Goal: Information Seeking & Learning: Check status

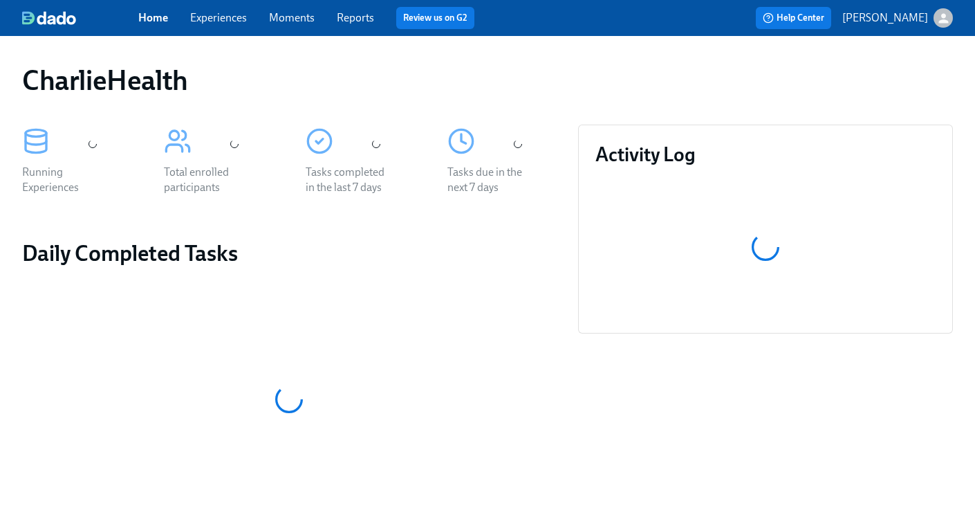
click at [232, 20] on link "Experiences" at bounding box center [218, 17] width 57 height 13
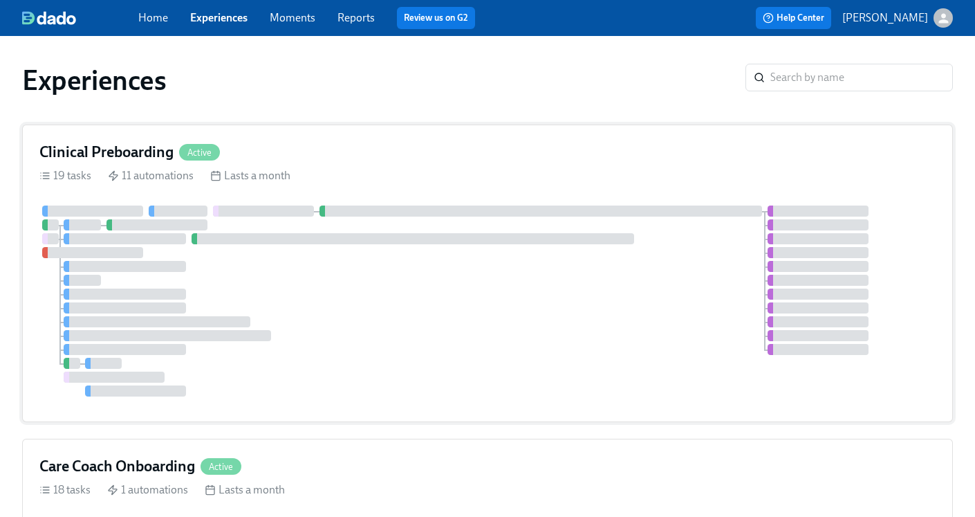
click at [75, 152] on h4 "Clinical Preboarding" at bounding box center [106, 152] width 134 height 21
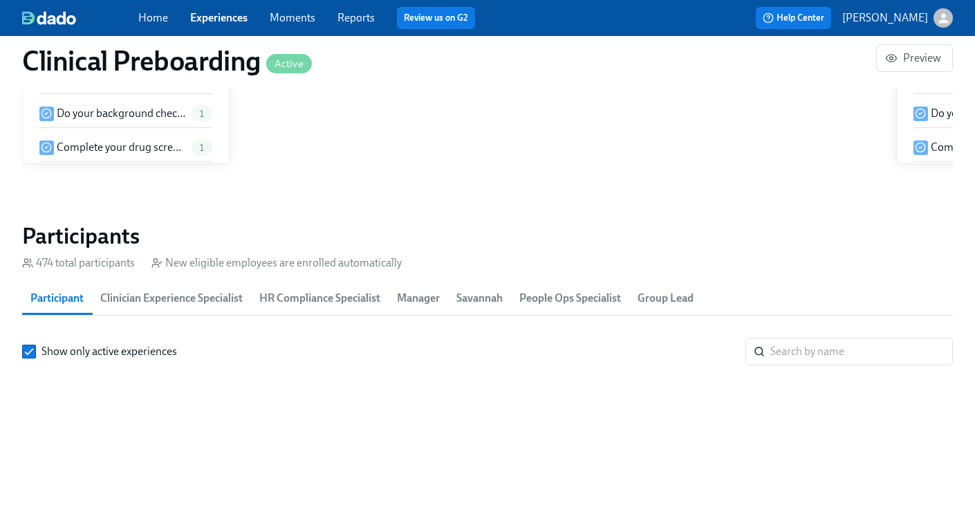
scroll to position [1439, 0]
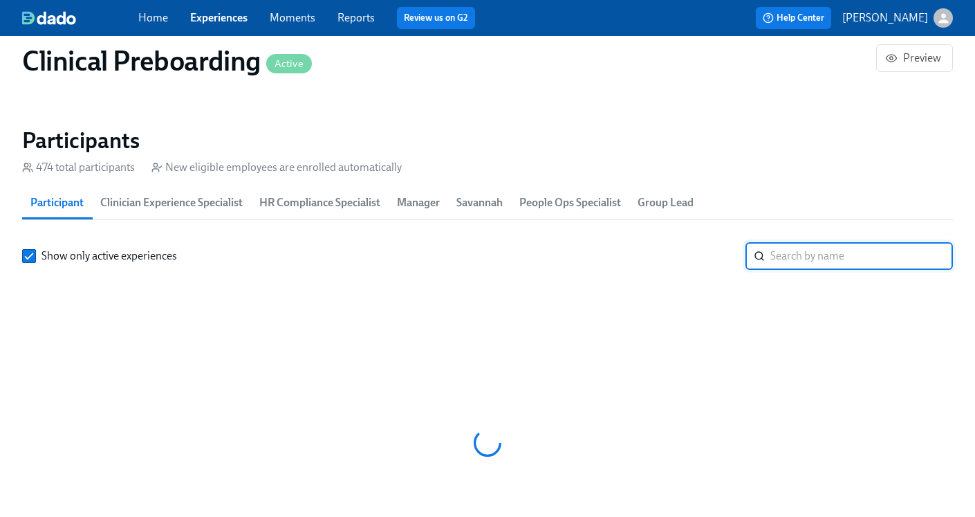
click at [829, 259] on input "search" at bounding box center [861, 256] width 183 height 28
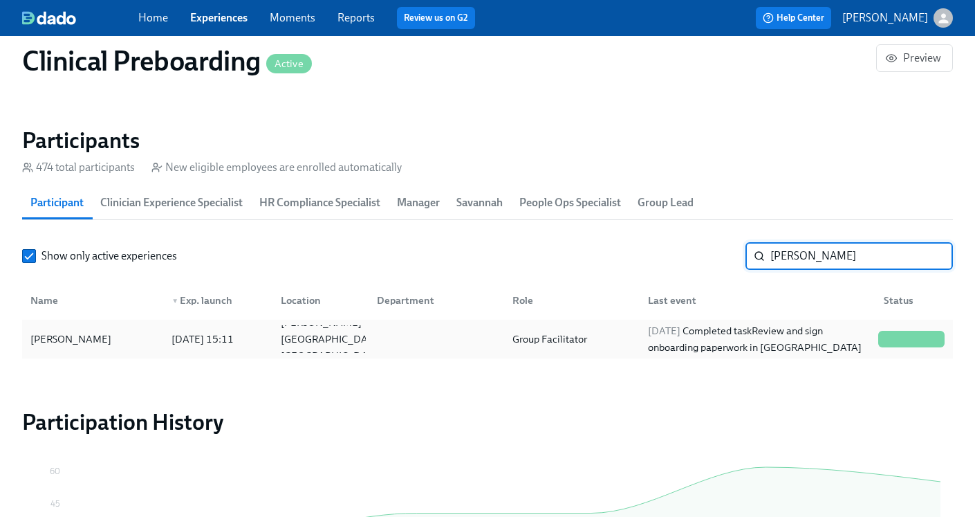
click at [602, 333] on div "Group Facilitator" at bounding box center [569, 339] width 136 height 28
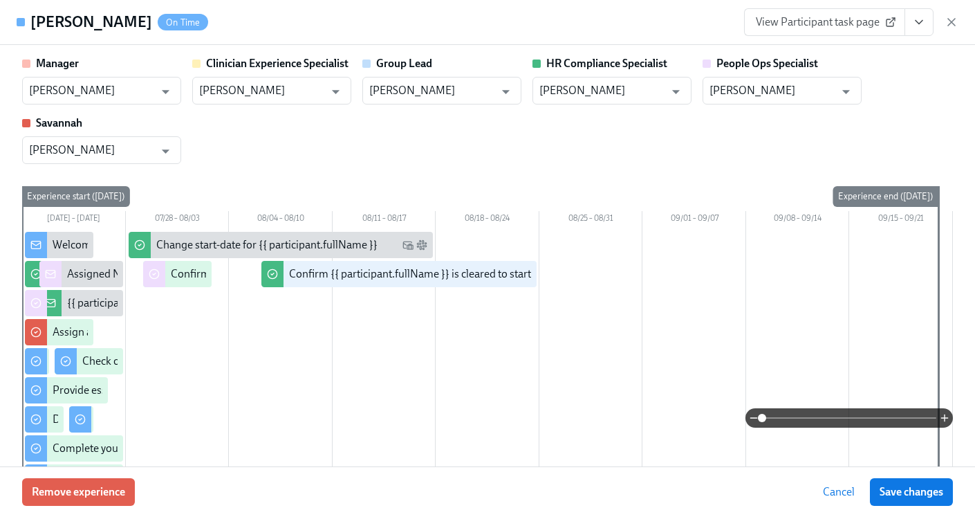
click at [923, 24] on icon "View task page" at bounding box center [919, 22] width 14 height 14
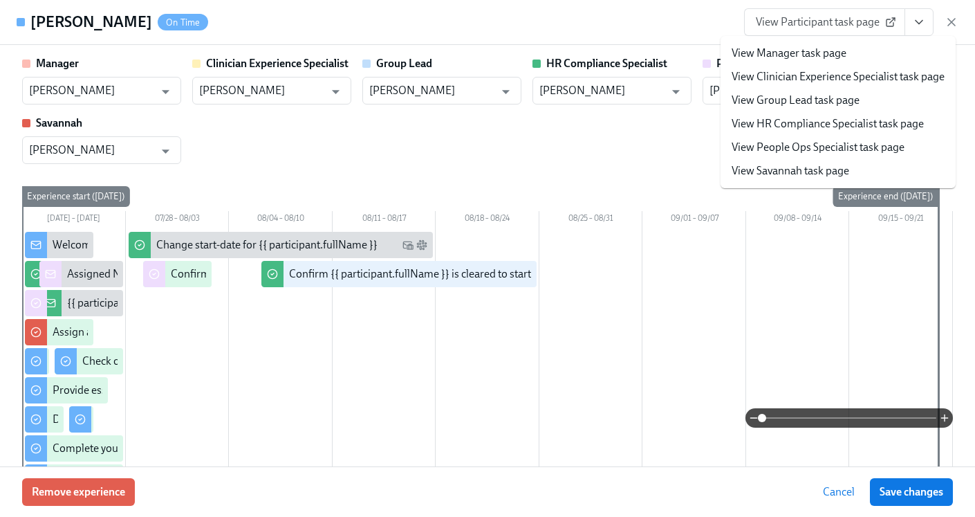
click at [838, 127] on link "View HR Compliance Specialist task page" at bounding box center [828, 123] width 192 height 15
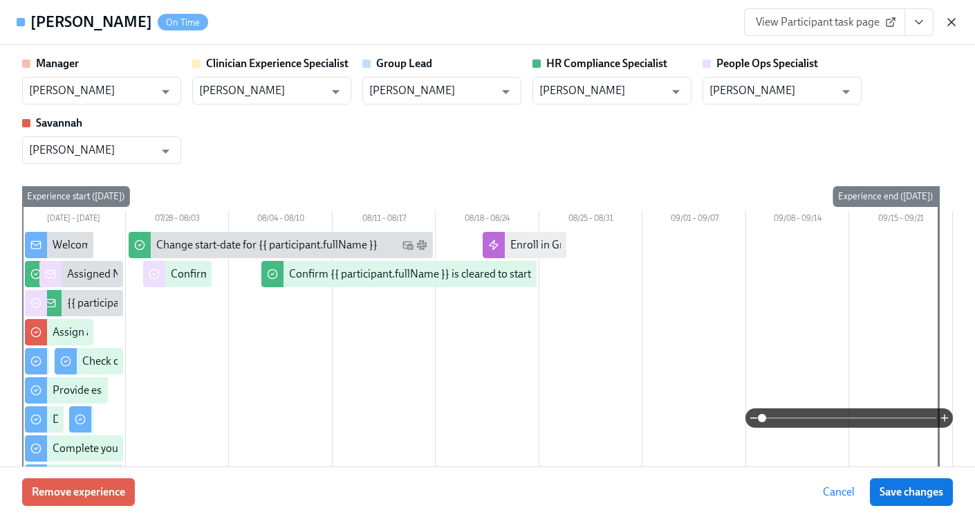
click at [951, 24] on icon "button" at bounding box center [952, 22] width 14 height 14
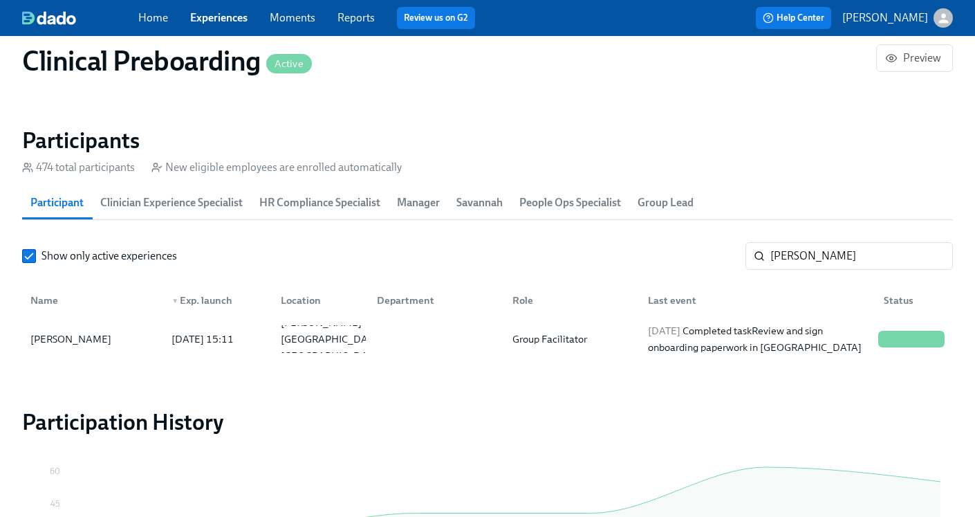
scroll to position [0, 15886]
click at [839, 245] on input "Ranny" at bounding box center [861, 256] width 183 height 28
drag, startPoint x: 838, startPoint y: 252, endPoint x: 630, endPoint y: 243, distance: 208.4
click at [630, 243] on div "Show only active experiences Ranny ​" at bounding box center [487, 256] width 931 height 28
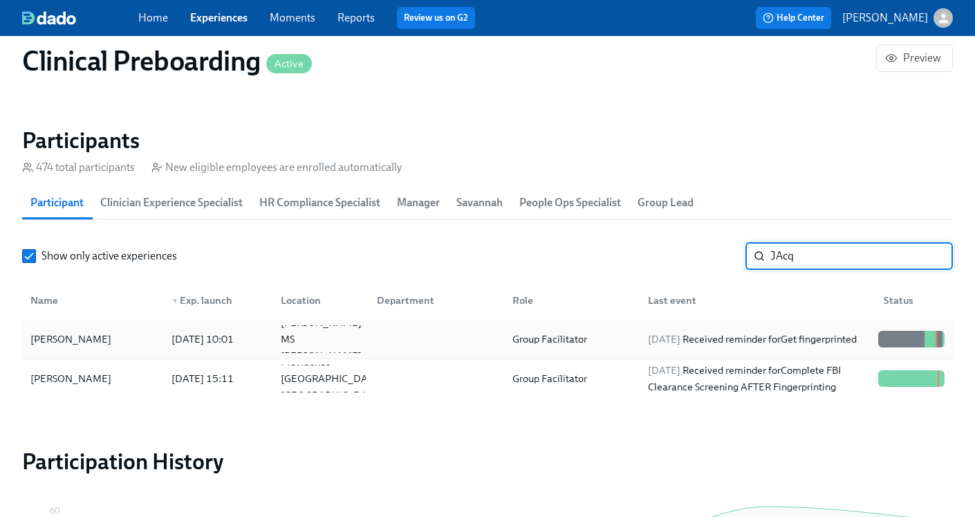
type input "JAcq"
click at [528, 344] on div "Group Facilitator" at bounding box center [550, 339] width 86 height 17
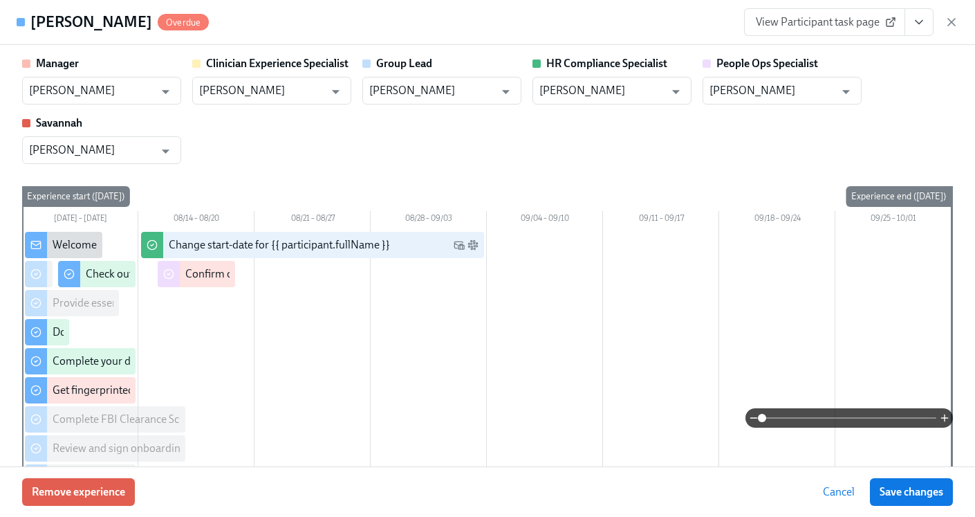
click at [918, 23] on icon "View task page" at bounding box center [919, 22] width 7 height 3
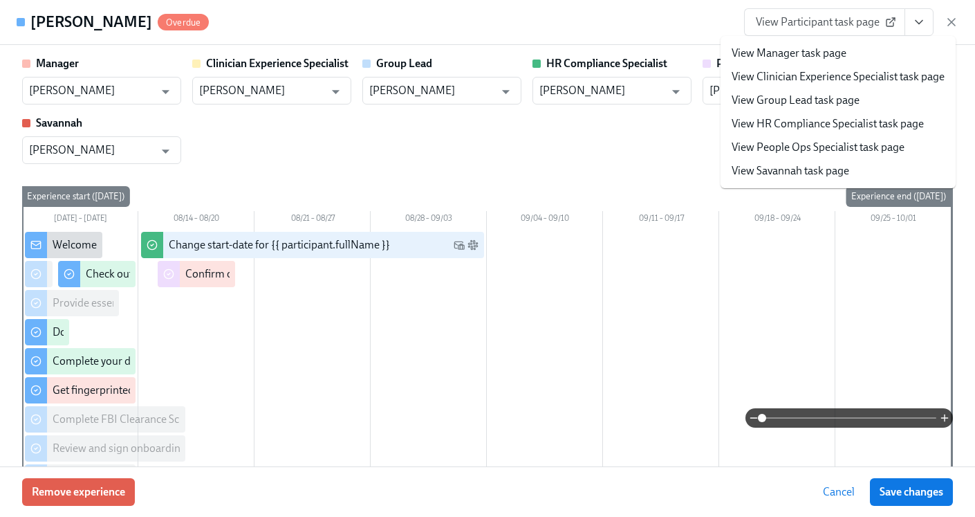
click at [806, 119] on link "View HR Compliance Specialist task page" at bounding box center [828, 123] width 192 height 15
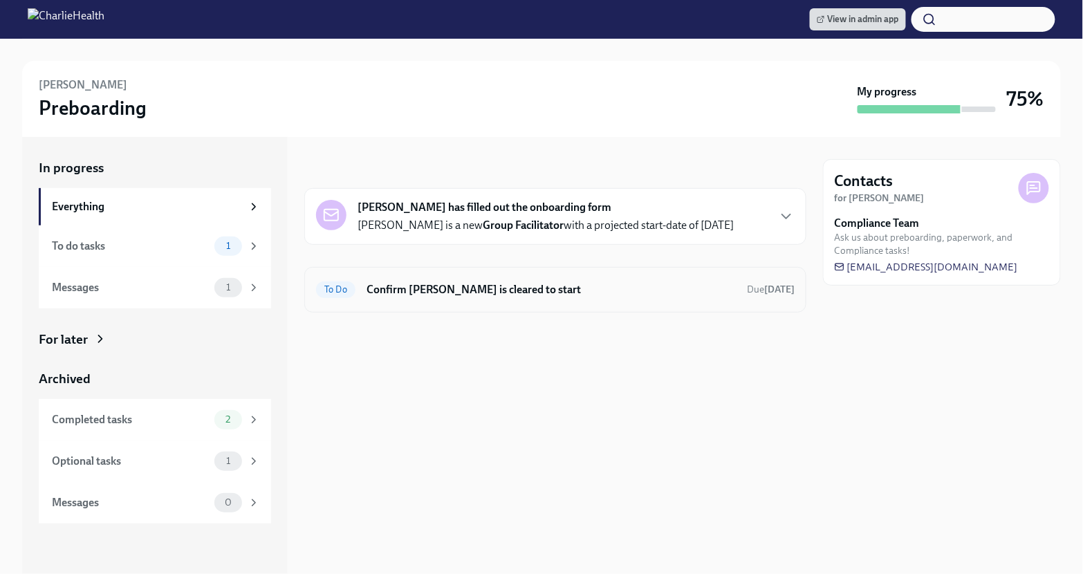
click at [577, 282] on h6 "Confirm Ranny Mattila is cleared to start" at bounding box center [551, 289] width 369 height 15
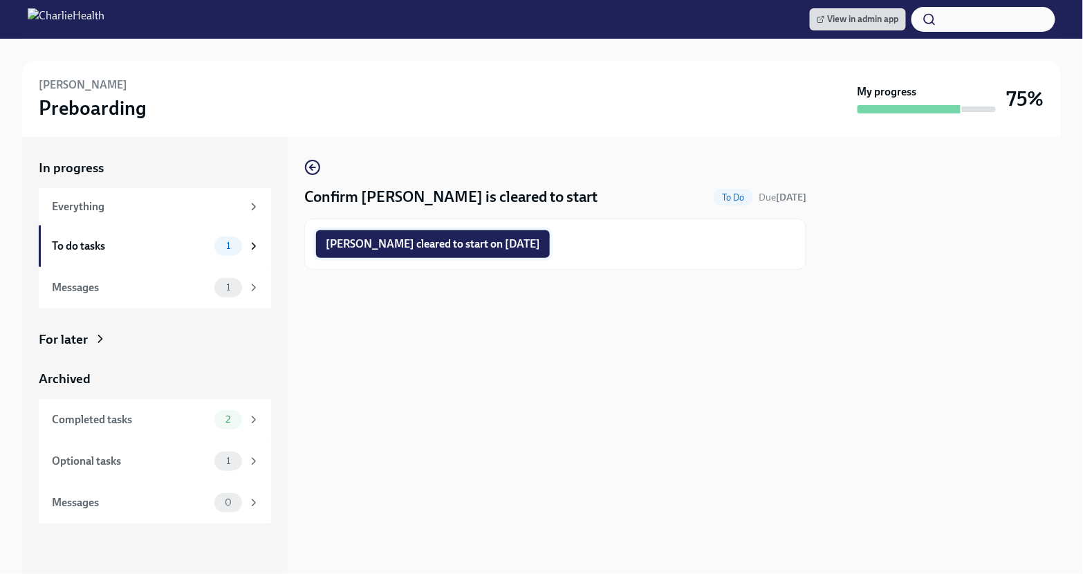
click at [450, 246] on span "Ranny Mattila cleared to start on 08/25/2025" at bounding box center [433, 244] width 214 height 14
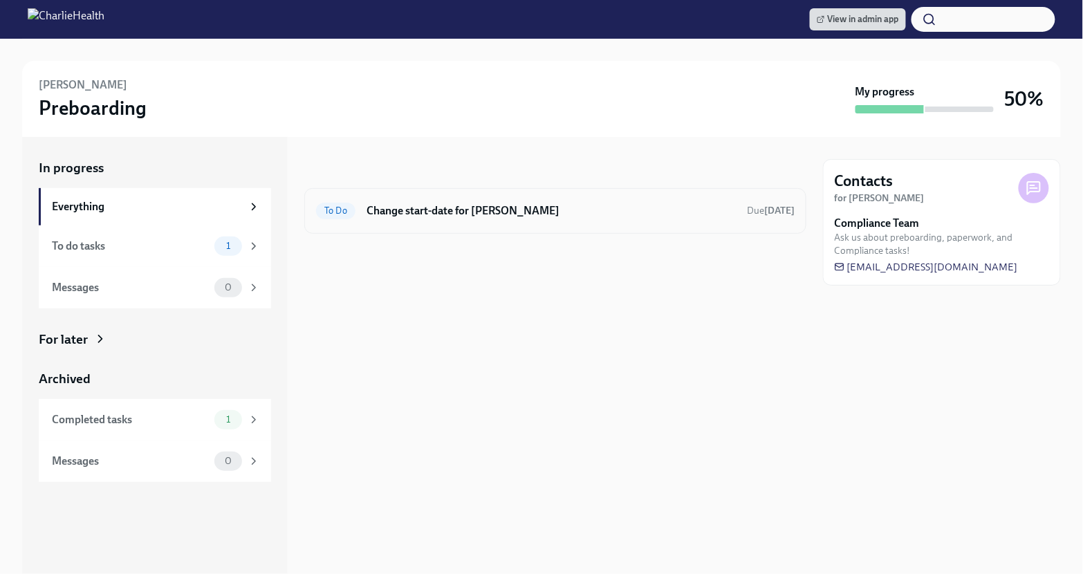
click at [637, 200] on div "To Do Change start-date for [PERSON_NAME] Due [DATE]" at bounding box center [555, 211] width 479 height 22
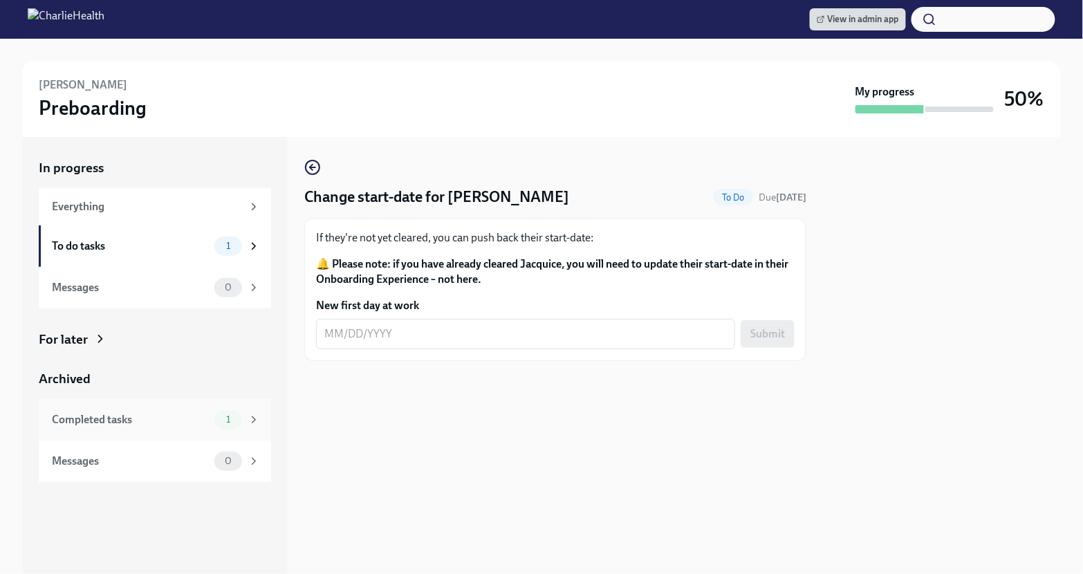
click at [193, 420] on div "Completed tasks" at bounding box center [130, 419] width 157 height 15
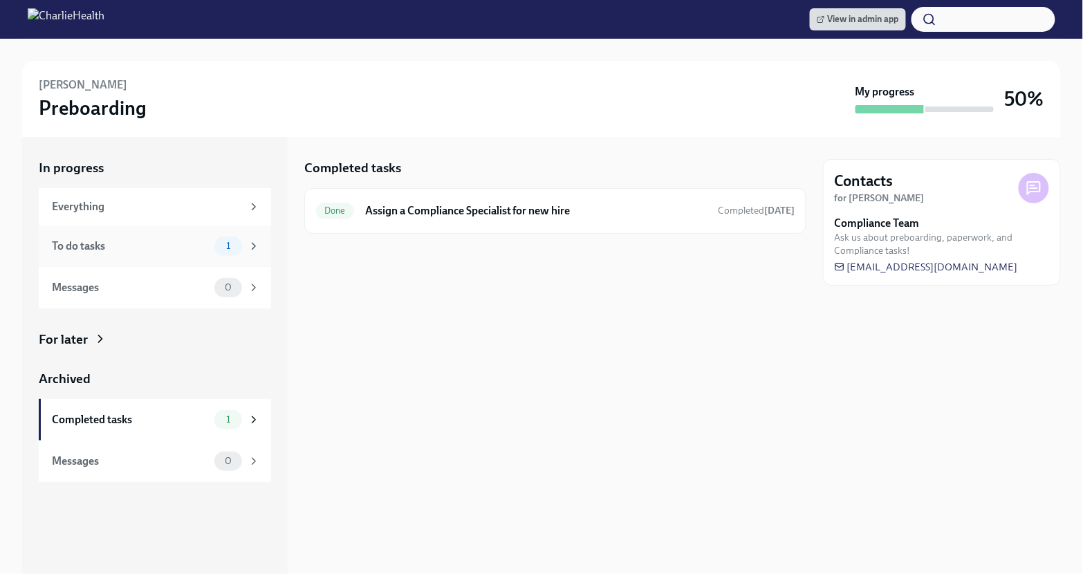
click at [169, 254] on div "To do tasks 1" at bounding box center [156, 246] width 208 height 19
click at [167, 275] on div "Messages 0" at bounding box center [155, 287] width 232 height 41
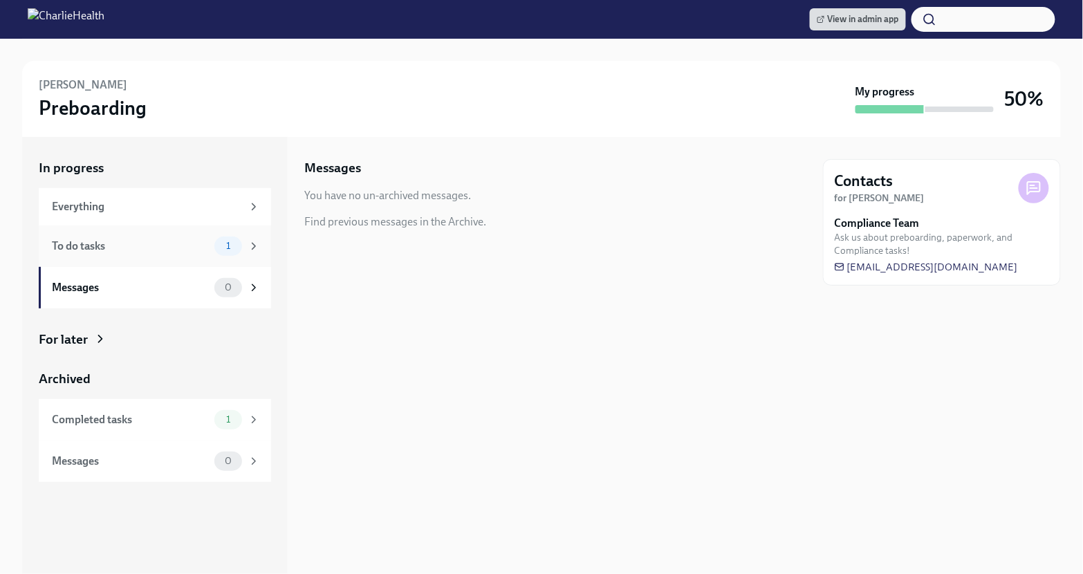
click at [164, 261] on div "To do tasks 1" at bounding box center [155, 245] width 232 height 41
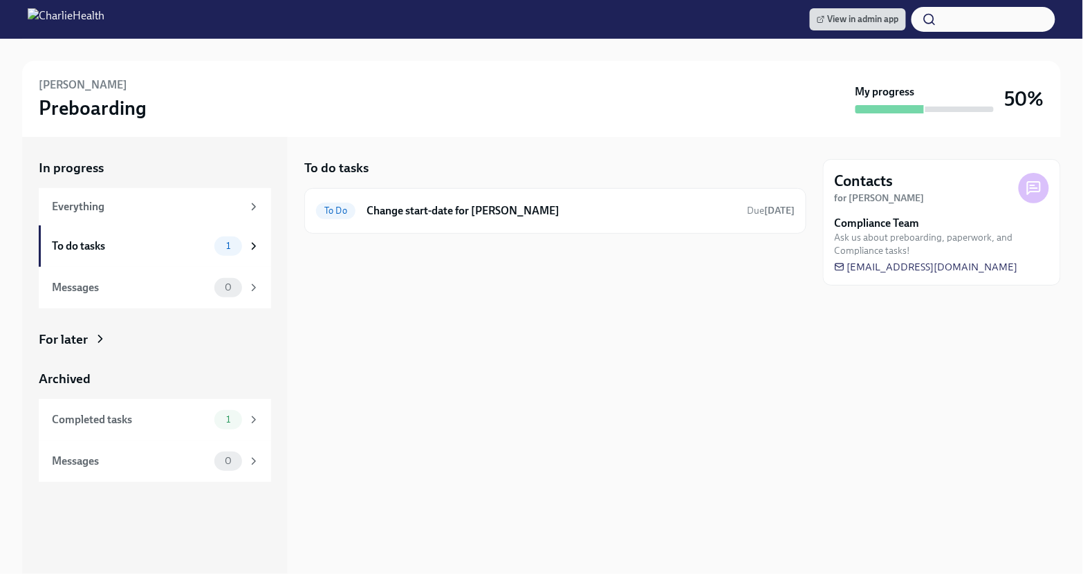
click at [164, 180] on div "In progress Everything To do tasks 1 Messages 0" at bounding box center [155, 233] width 232 height 149
click at [164, 192] on div "Everything" at bounding box center [155, 206] width 232 height 37
